Goal: Answer question/provide support

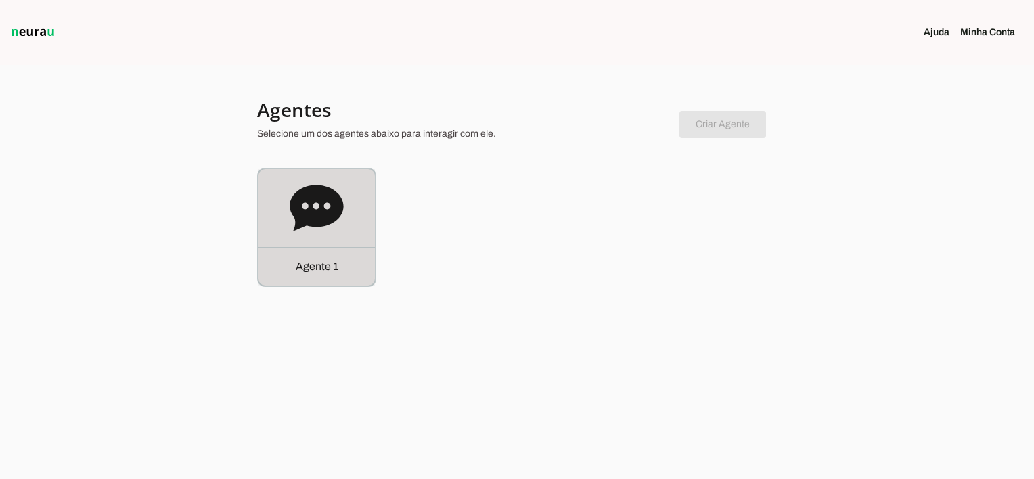
click at [292, 254] on div "Agente 1" at bounding box center [316, 266] width 116 height 39
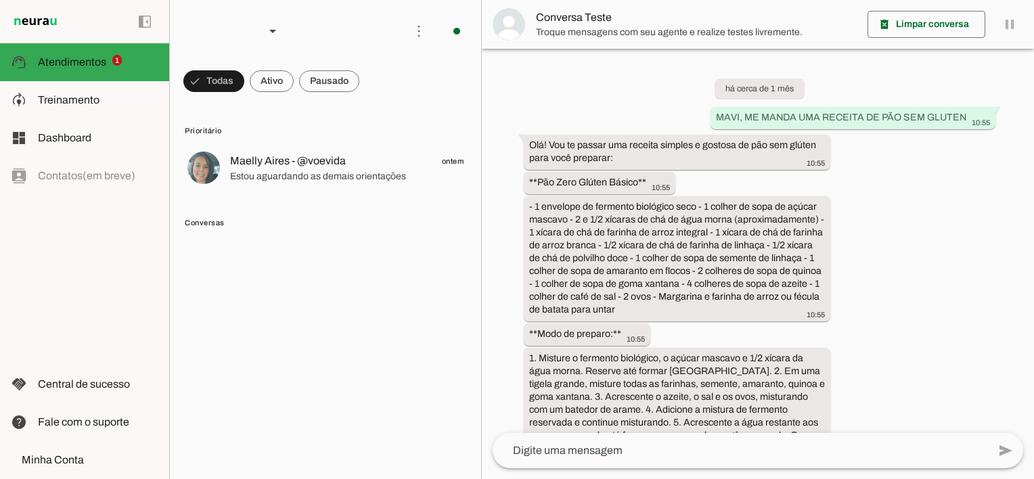
scroll to position [3662, 0]
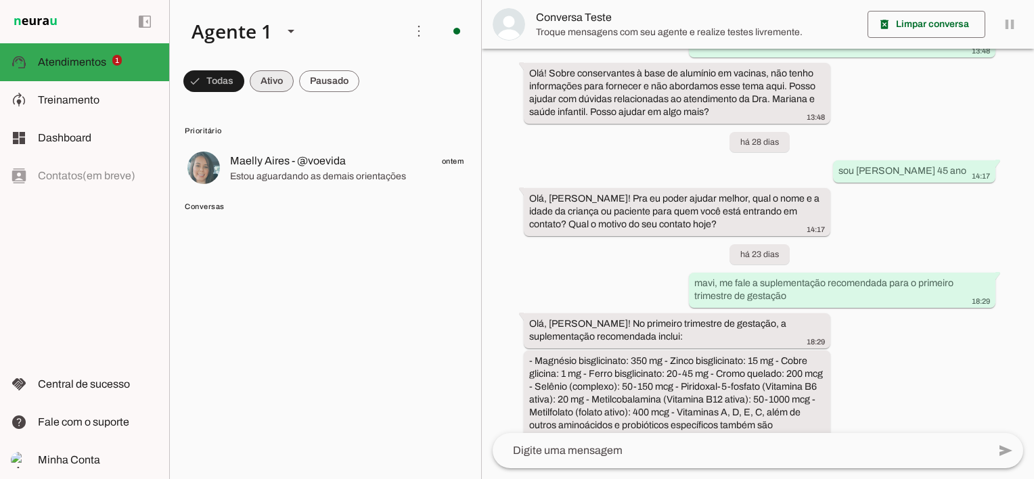
click at [269, 83] on span at bounding box center [272, 81] width 44 height 32
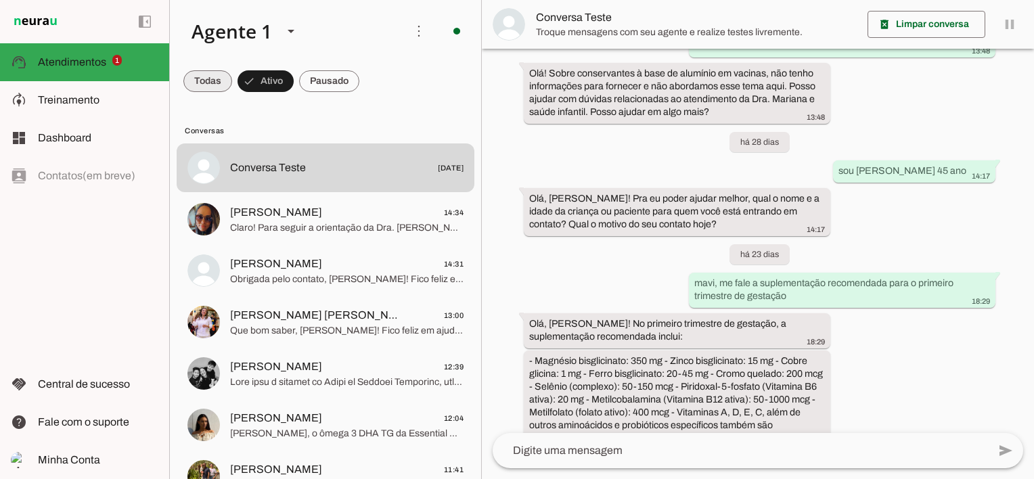
click at [229, 85] on span at bounding box center [207, 81] width 49 height 32
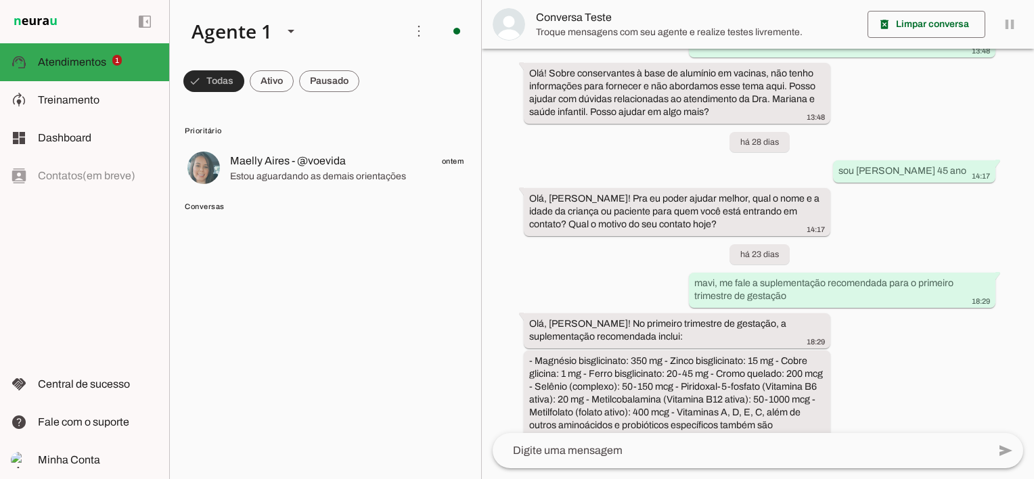
click at [212, 81] on span at bounding box center [213, 81] width 61 height 32
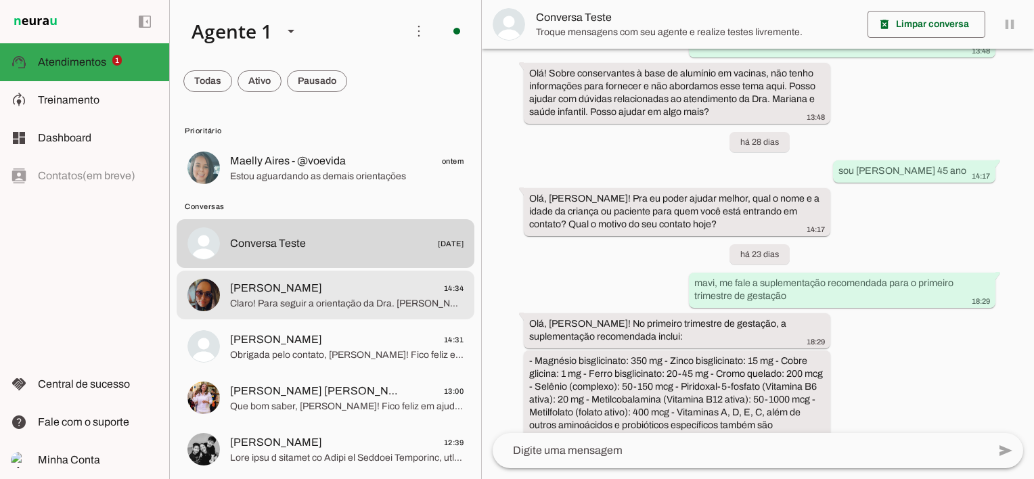
click at [279, 294] on span "[PERSON_NAME] 14:34" at bounding box center [346, 288] width 233 height 17
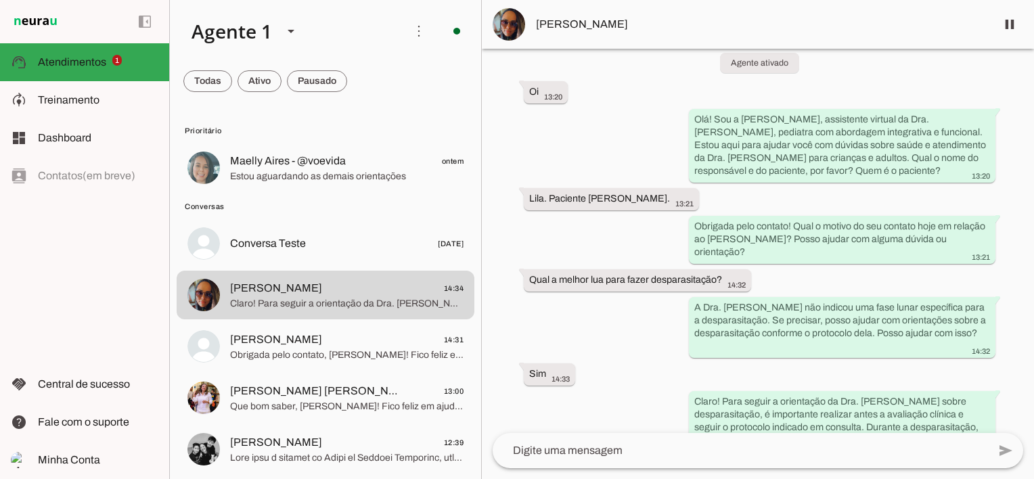
scroll to position [181, 0]
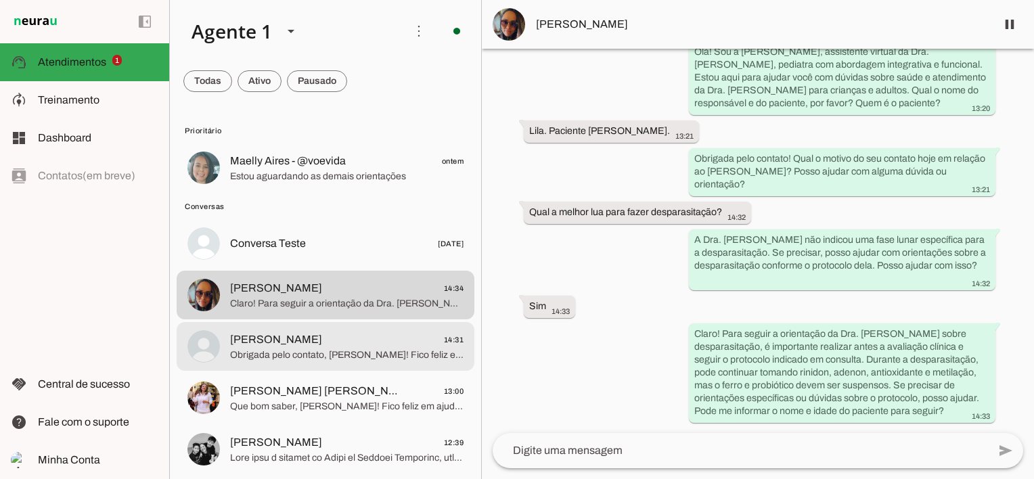
click at [354, 357] on span "Obrigada pelo contato, [PERSON_NAME]! Fico feliz em acompanhar o [PERSON_NAME] …" at bounding box center [346, 355] width 233 height 14
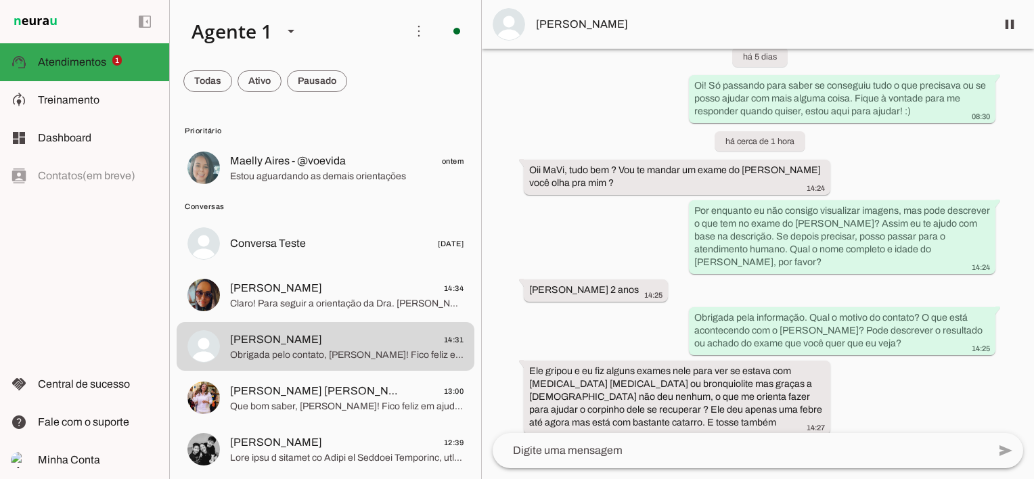
scroll to position [419, 0]
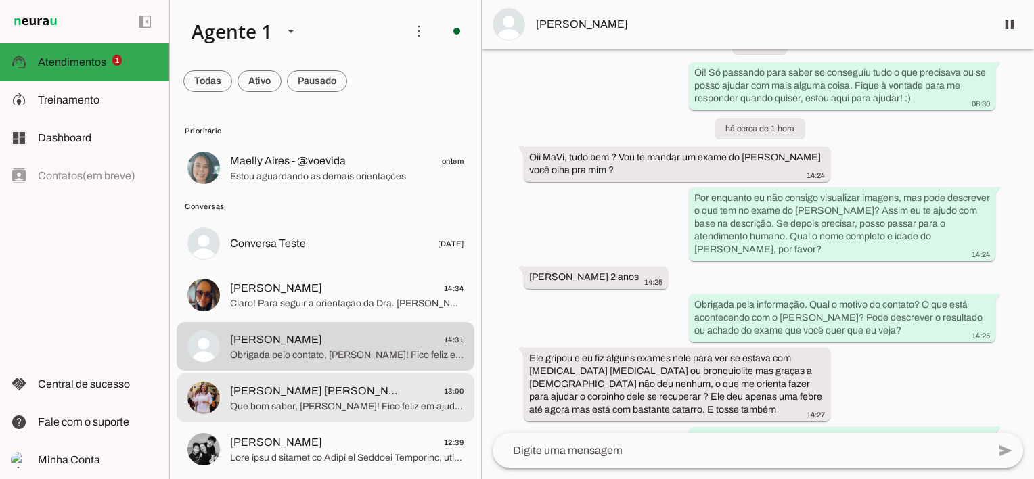
click at [309, 399] on span "[PERSON_NAME] [PERSON_NAME]" at bounding box center [314, 391] width 168 height 16
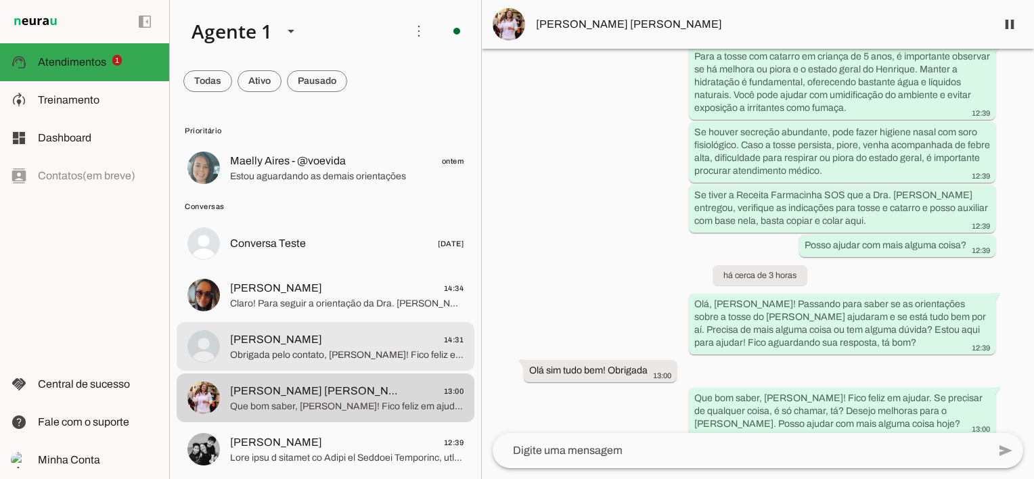
scroll to position [135, 0]
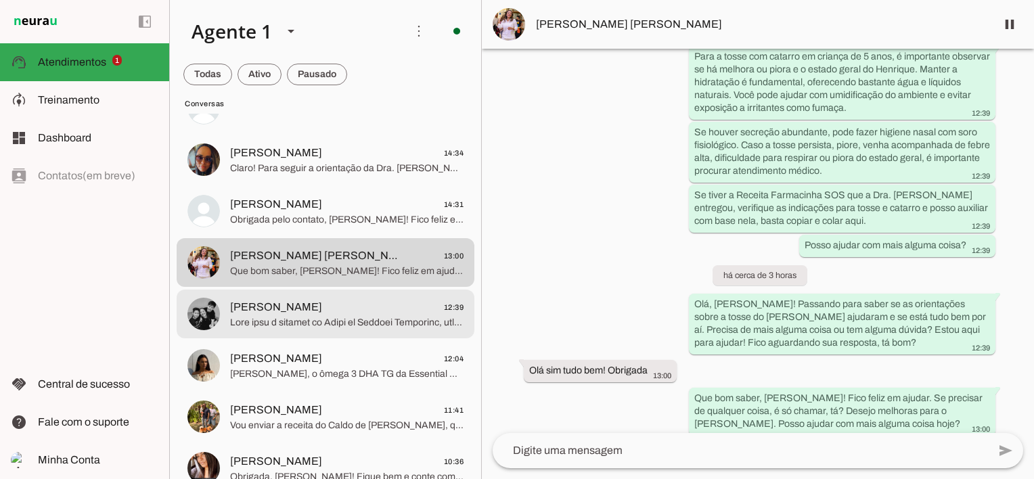
click at [325, 319] on span at bounding box center [346, 323] width 233 height 14
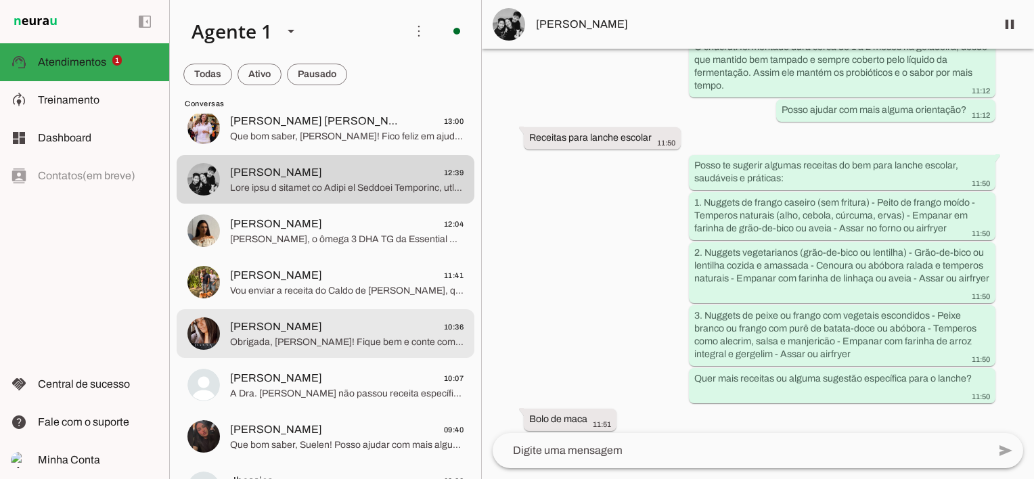
scroll to position [271, 0]
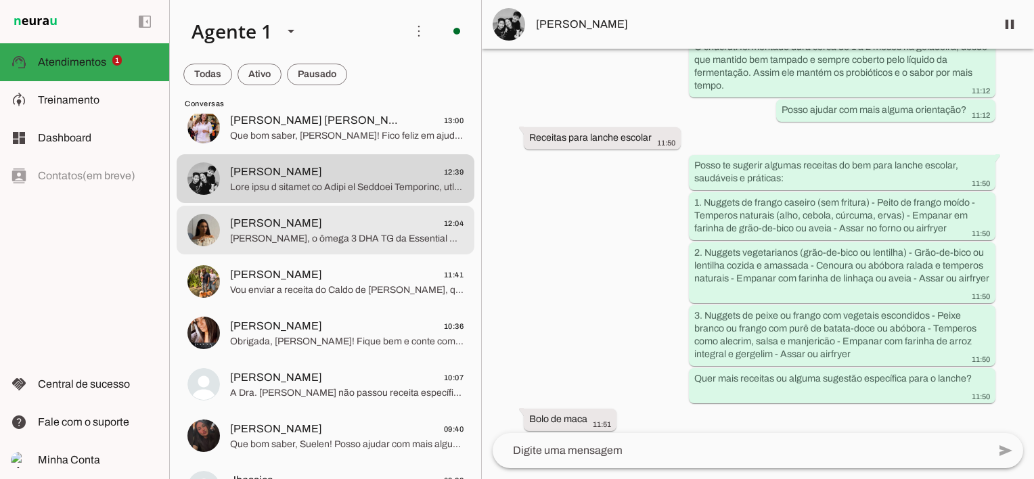
click at [280, 224] on span "[PERSON_NAME]" at bounding box center [276, 223] width 92 height 16
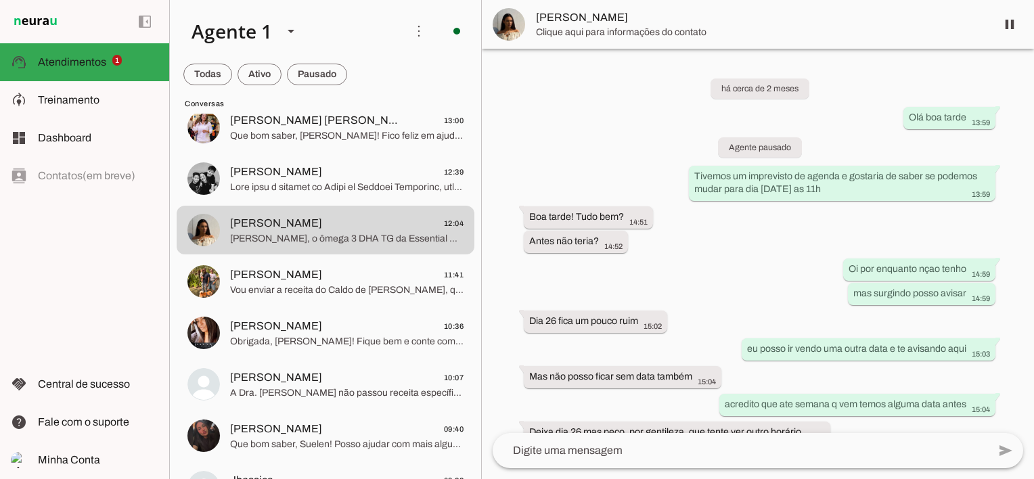
scroll to position [10732, 0]
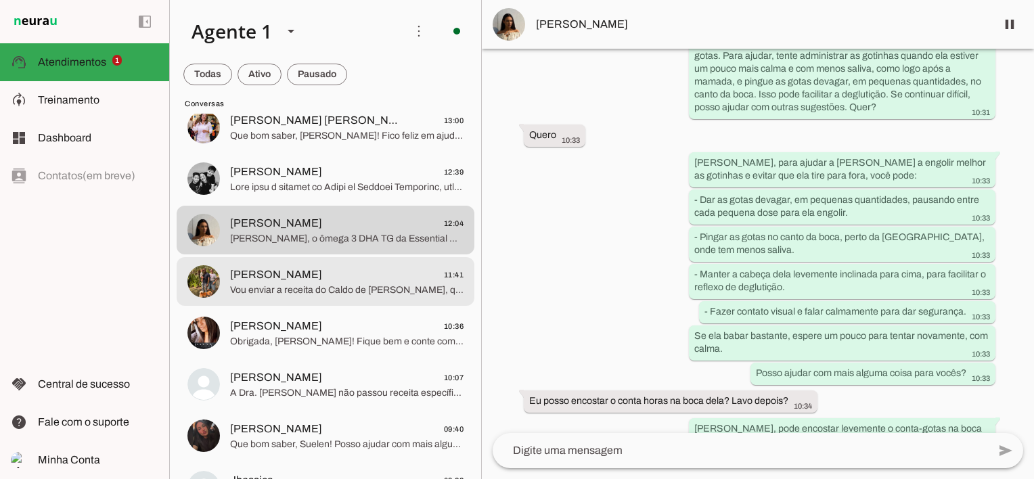
click at [307, 291] on span "Vou enviar a receita do Caldo de [PERSON_NAME], que é muito nutritivo e ajuda n…" at bounding box center [346, 290] width 233 height 14
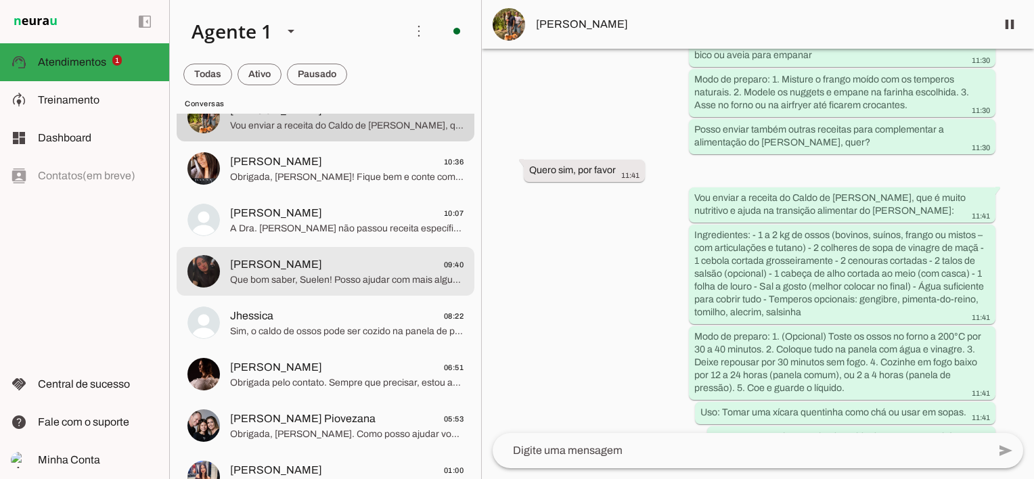
scroll to position [474, 0]
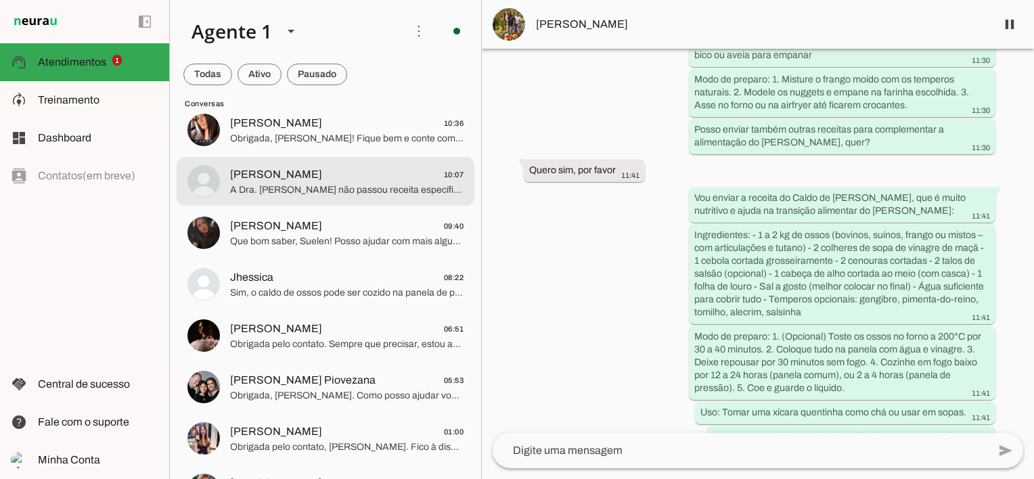
click at [325, 184] on span "A Dra. [PERSON_NAME] não passou receita específica para água de ameixa nas info…" at bounding box center [346, 190] width 233 height 14
